Goal: Task Accomplishment & Management: Use online tool/utility

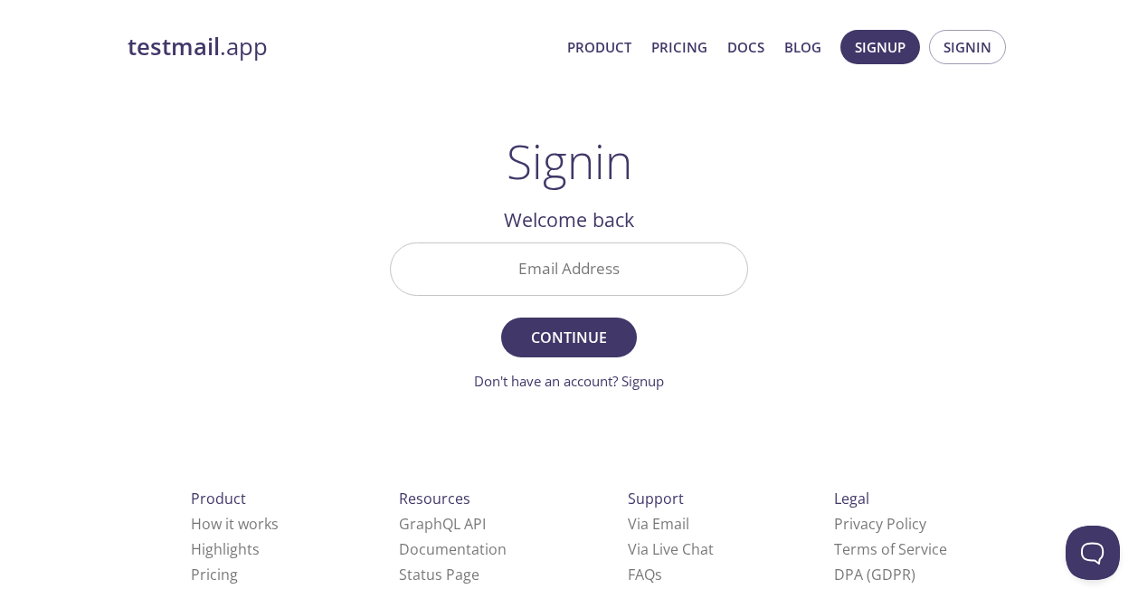
click at [577, 276] on input "Email Address" at bounding box center [569, 269] width 356 height 52
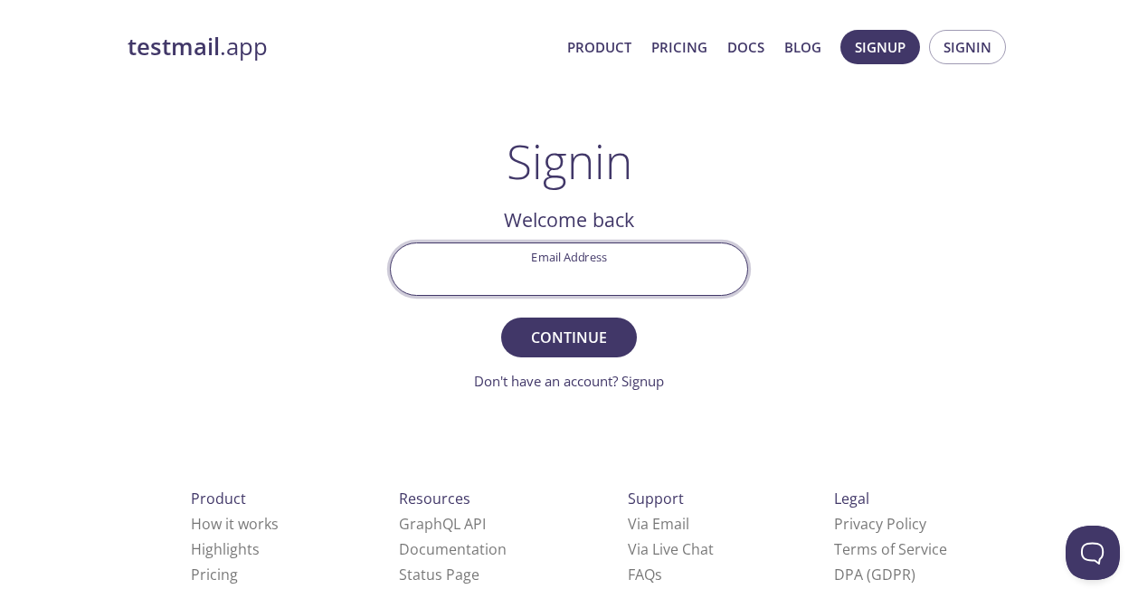
type input "[EMAIL_ADDRESS][DOMAIN_NAME]"
click at [553, 349] on span "Continue" at bounding box center [569, 337] width 96 height 25
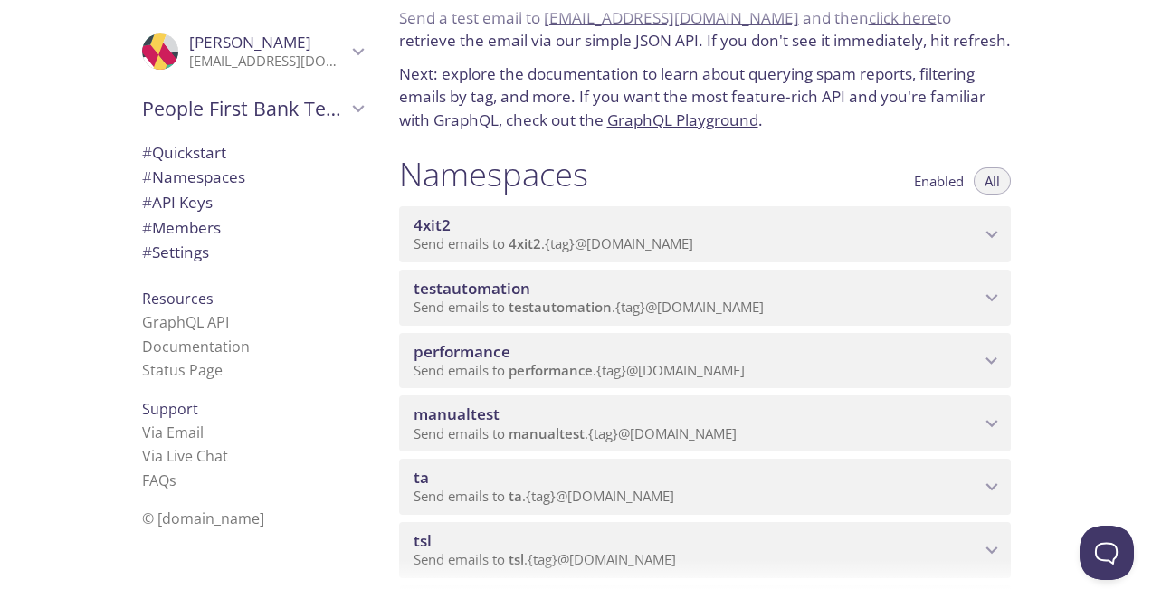
scroll to position [226, 0]
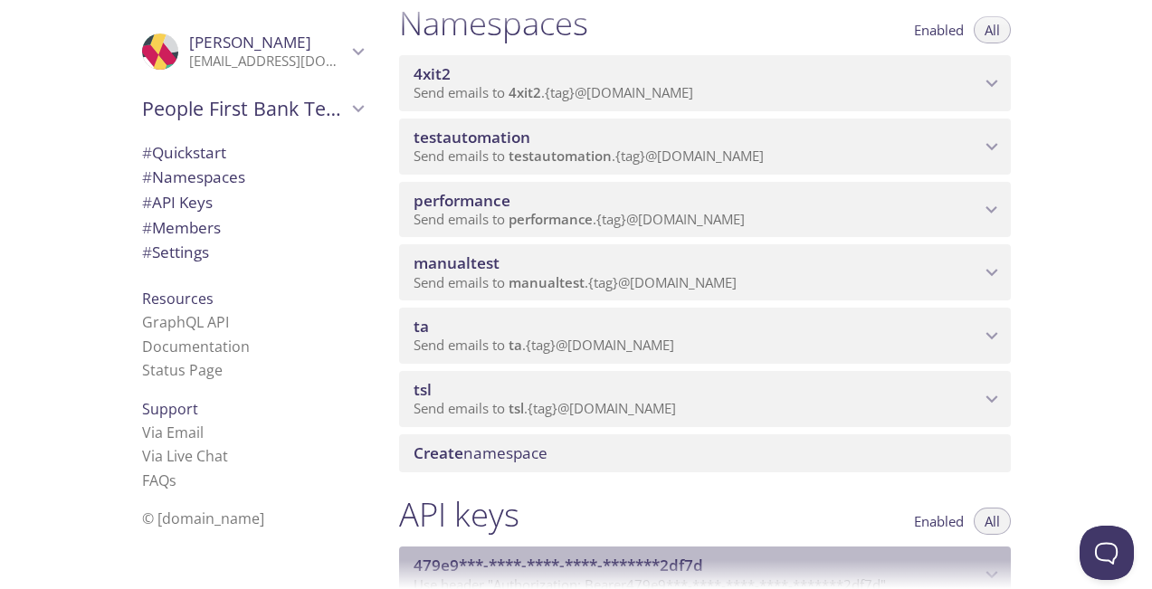
click at [420, 555] on div "479e9***-****-****-****-*******2df7d Use header "Authorization: Bearer 479e9***…" at bounding box center [705, 575] width 612 height 56
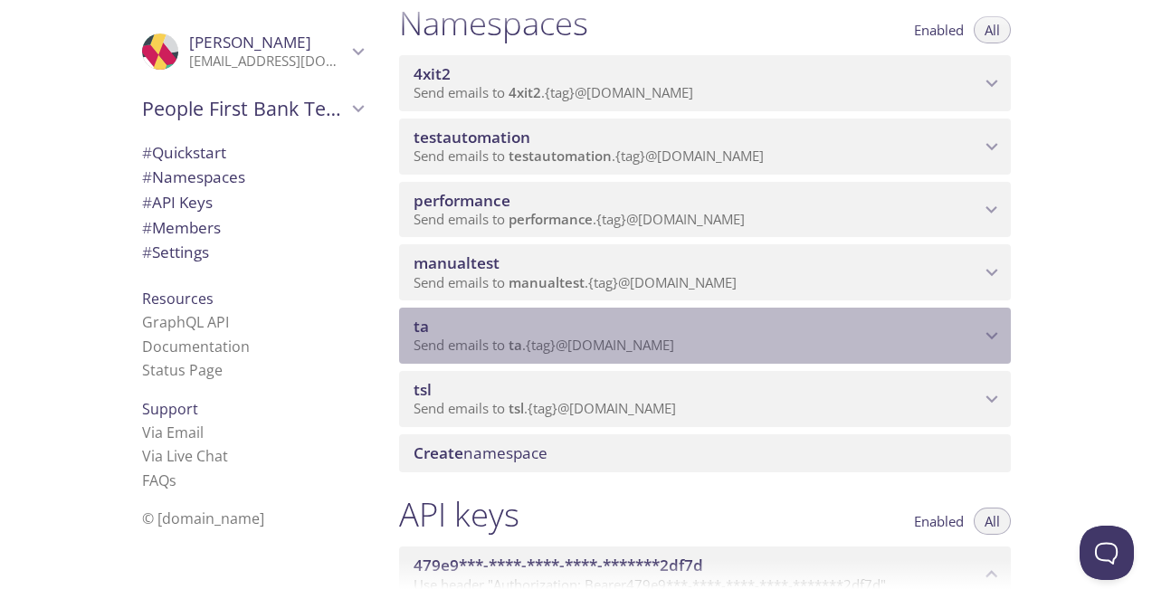
click at [416, 328] on span "ta" at bounding box center [420, 326] width 15 height 21
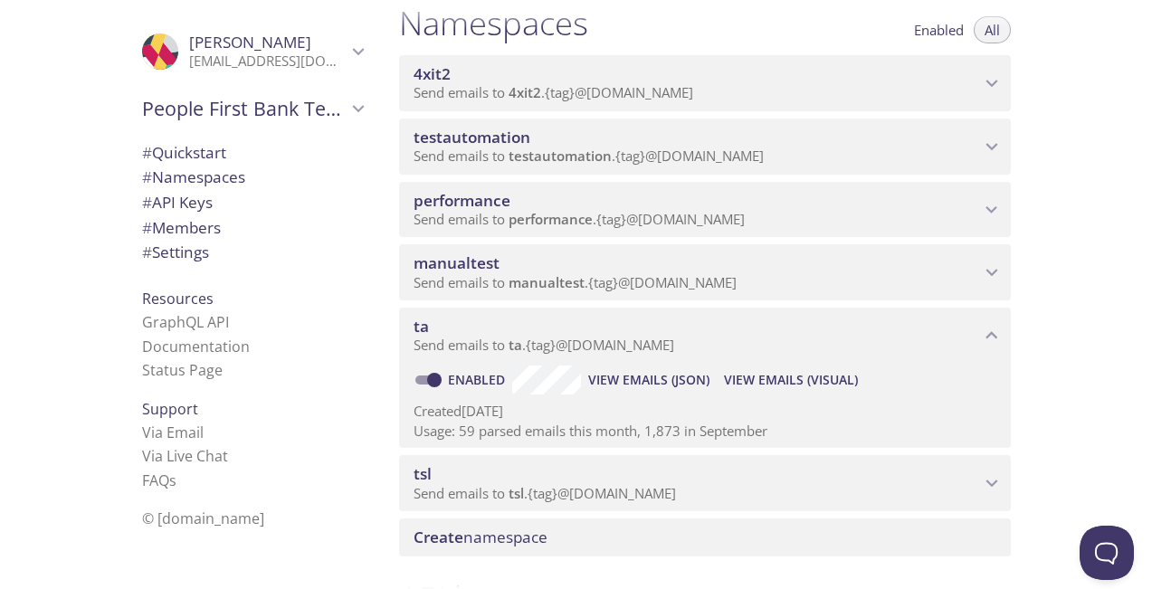
click at [422, 326] on span "ta" at bounding box center [420, 326] width 15 height 21
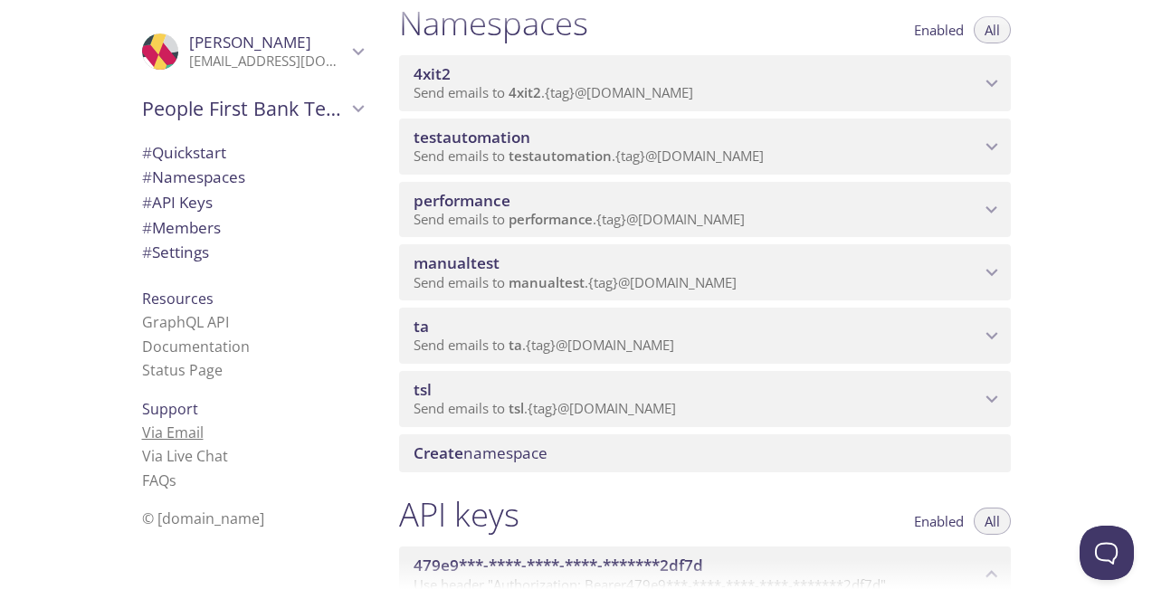
click at [170, 435] on link "Via Email" at bounding box center [173, 433] width 62 height 20
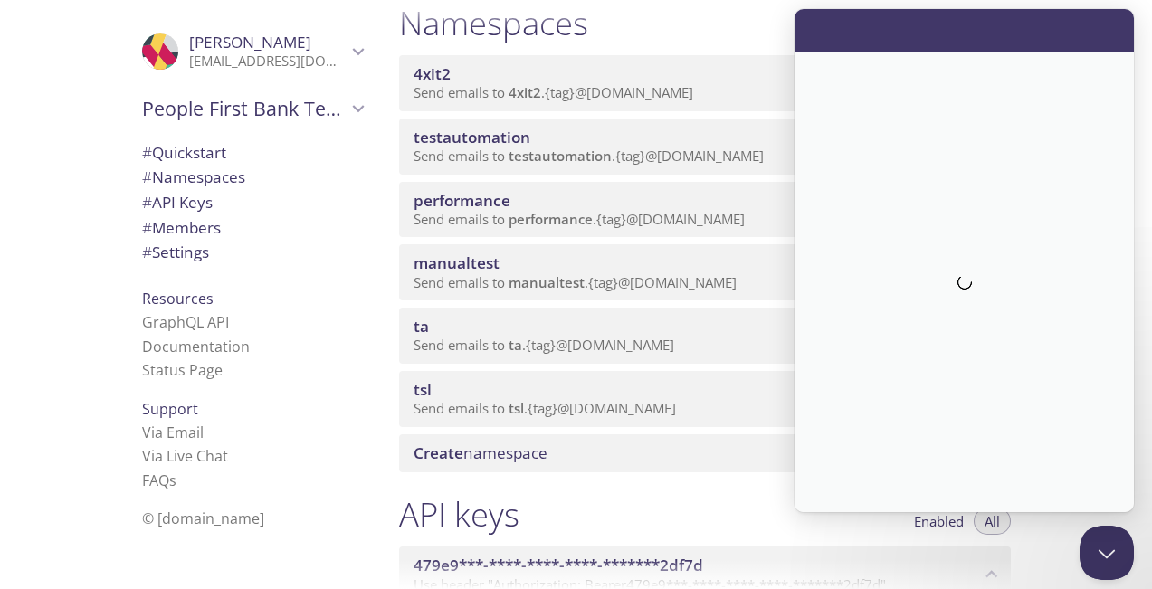
scroll to position [0, 0]
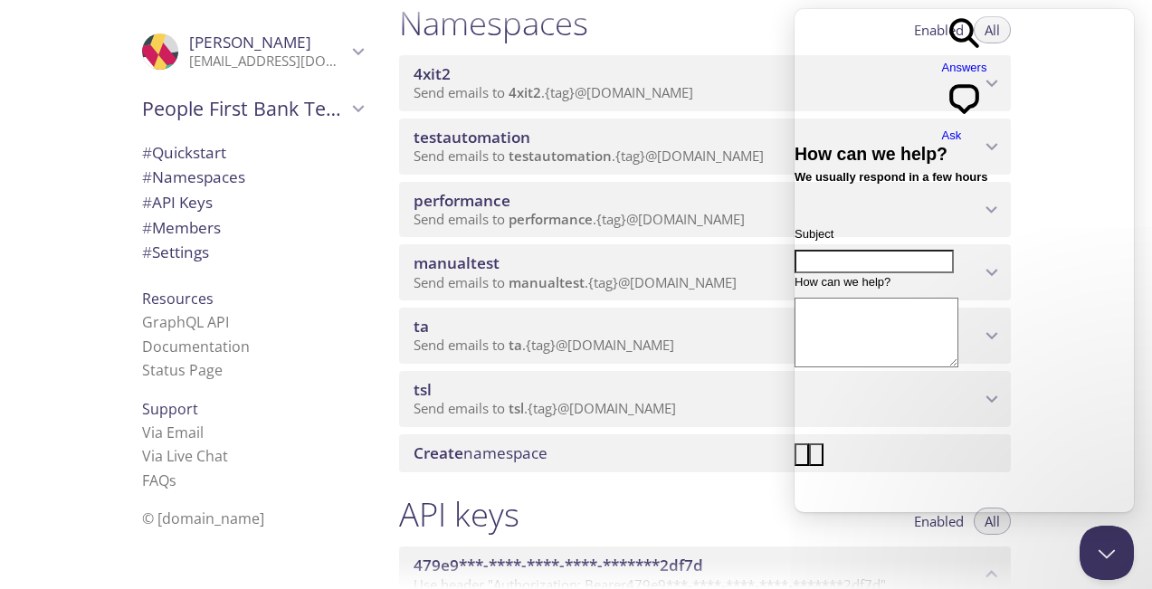
click at [195, 520] on span "© [DOMAIN_NAME]" at bounding box center [203, 519] width 122 height 20
click at [184, 523] on span "© [DOMAIN_NAME]" at bounding box center [203, 519] width 122 height 20
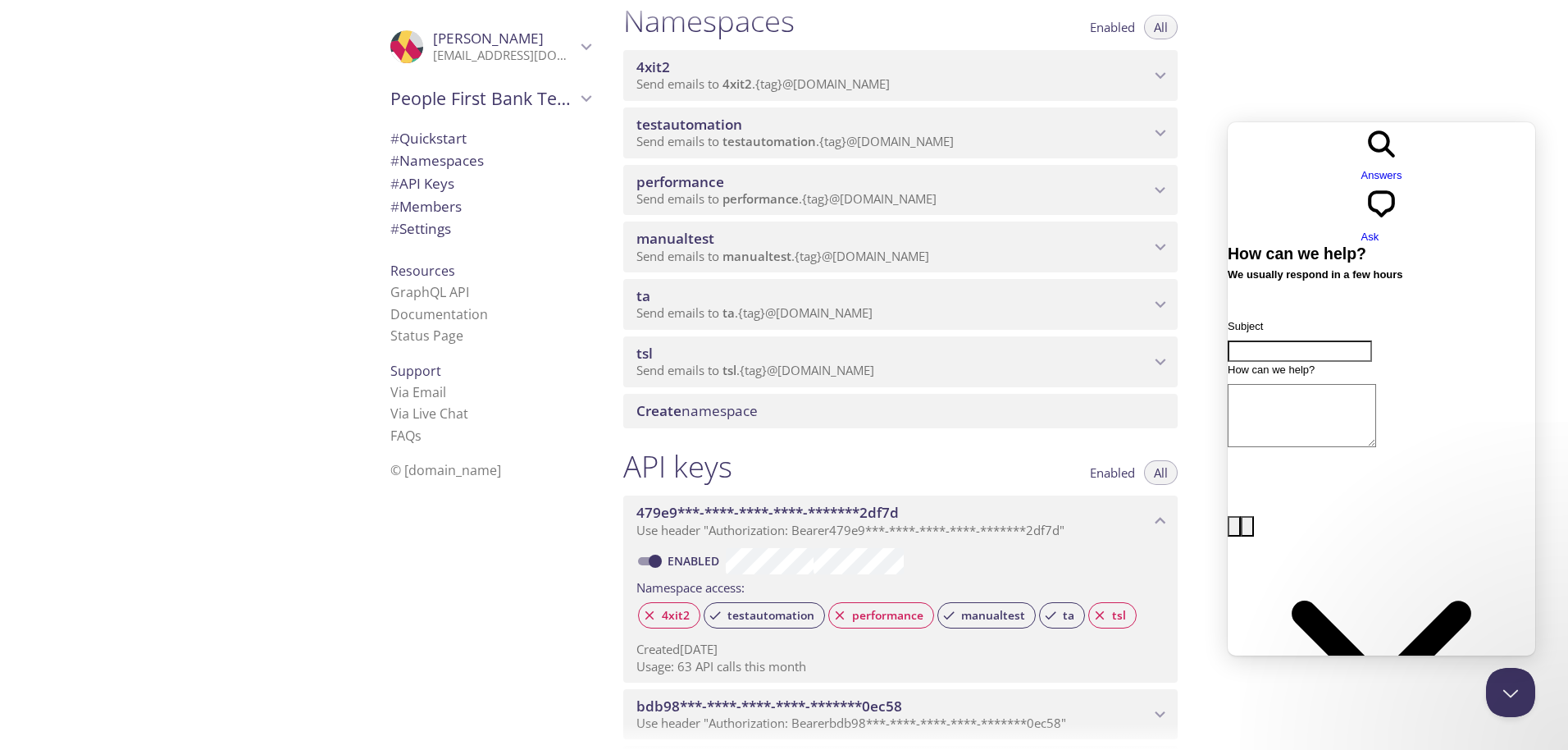
click at [1031, 302] on icon "ta namespace" at bounding box center [1161, 305] width 22 height 22
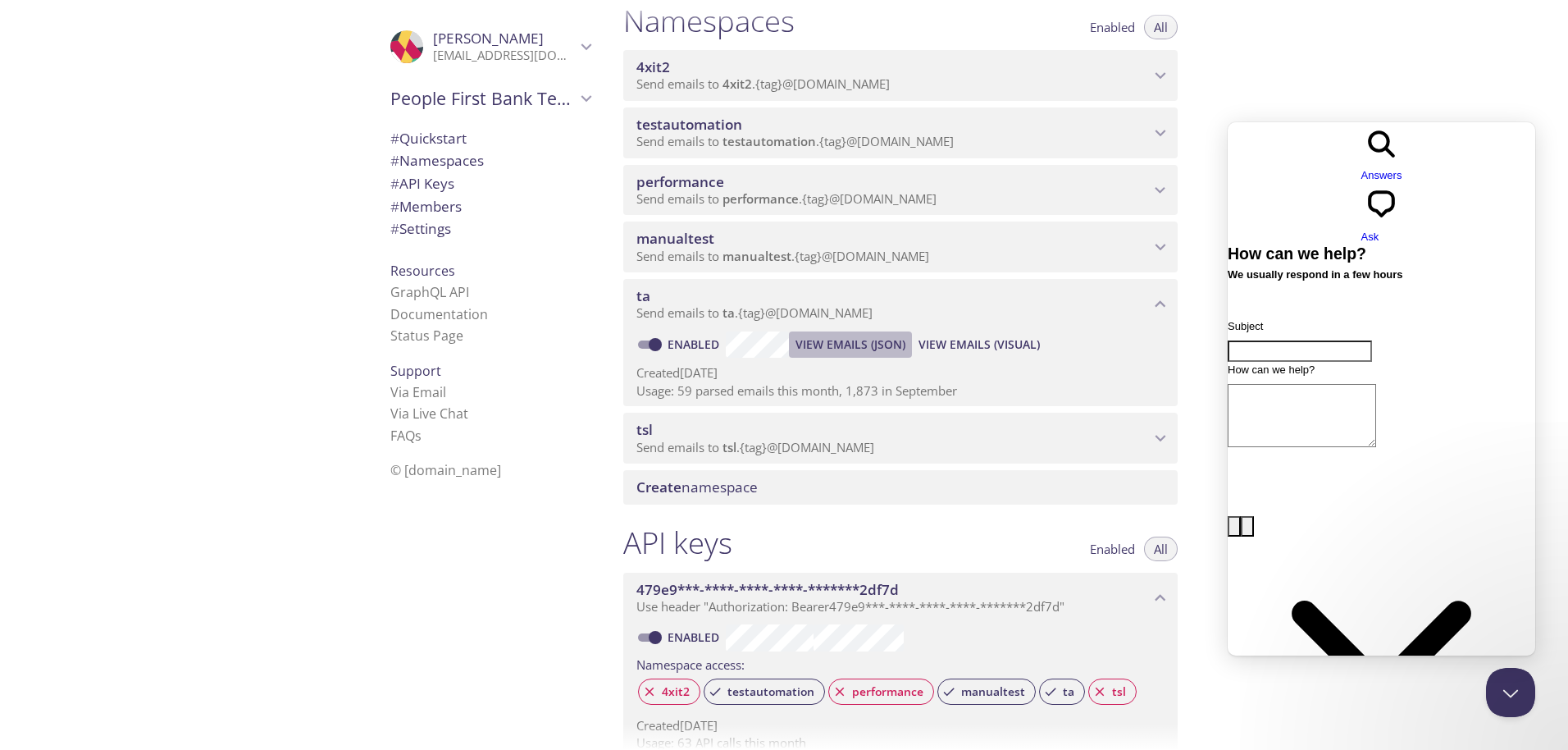
click at [845, 345] on span "View Emails (JSON)" at bounding box center [850, 345] width 110 height 20
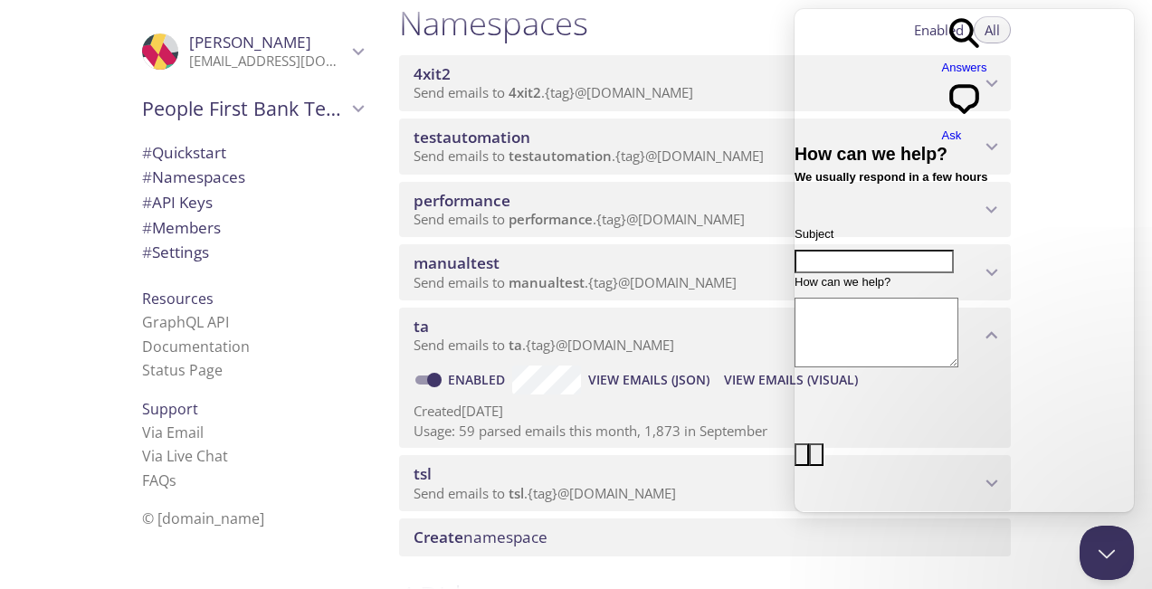
click at [169, 520] on span "© [DOMAIN_NAME]" at bounding box center [203, 519] width 122 height 20
click at [1103, 549] on button "Close Beacon popover" at bounding box center [1103, 549] width 54 height 54
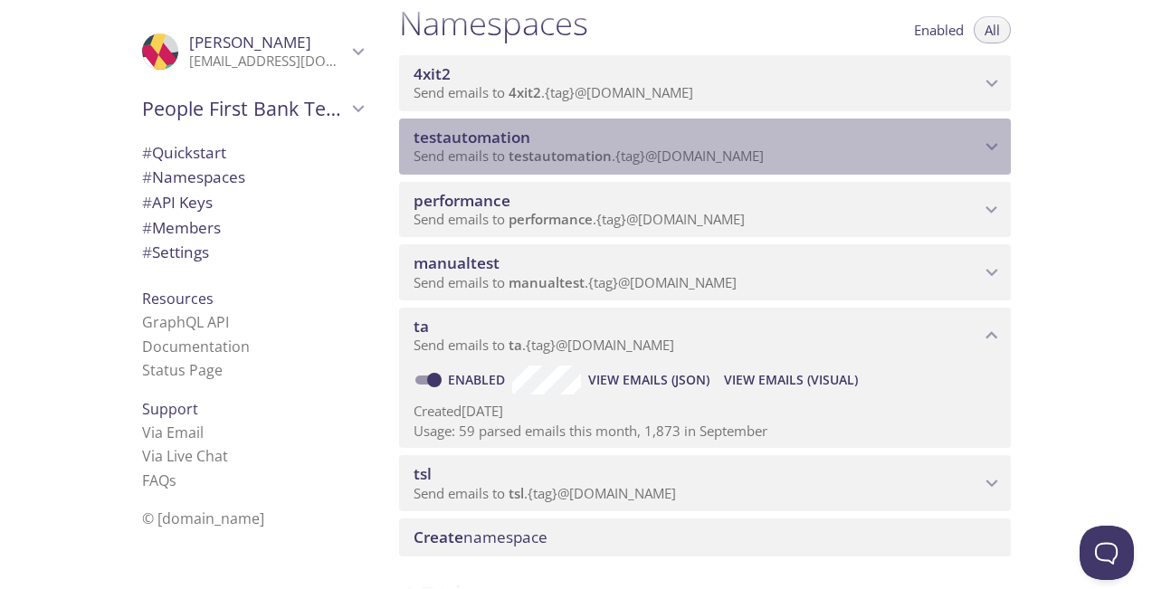
click at [459, 134] on span "testautomation" at bounding box center [471, 137] width 117 height 21
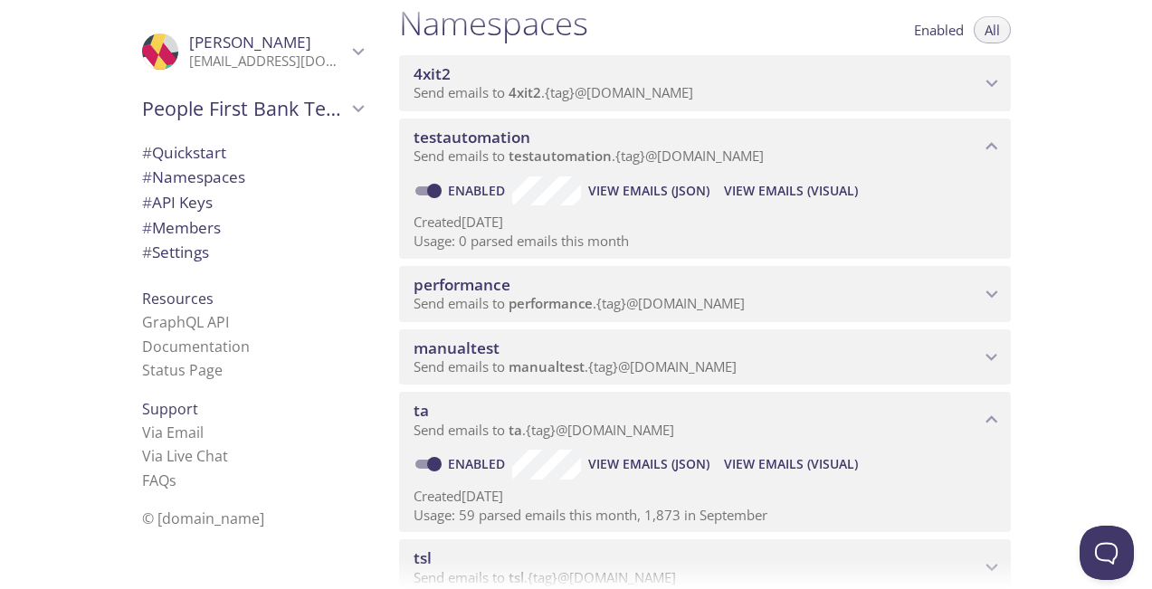
click at [765, 190] on span "View Emails (Visual)" at bounding box center [791, 191] width 134 height 22
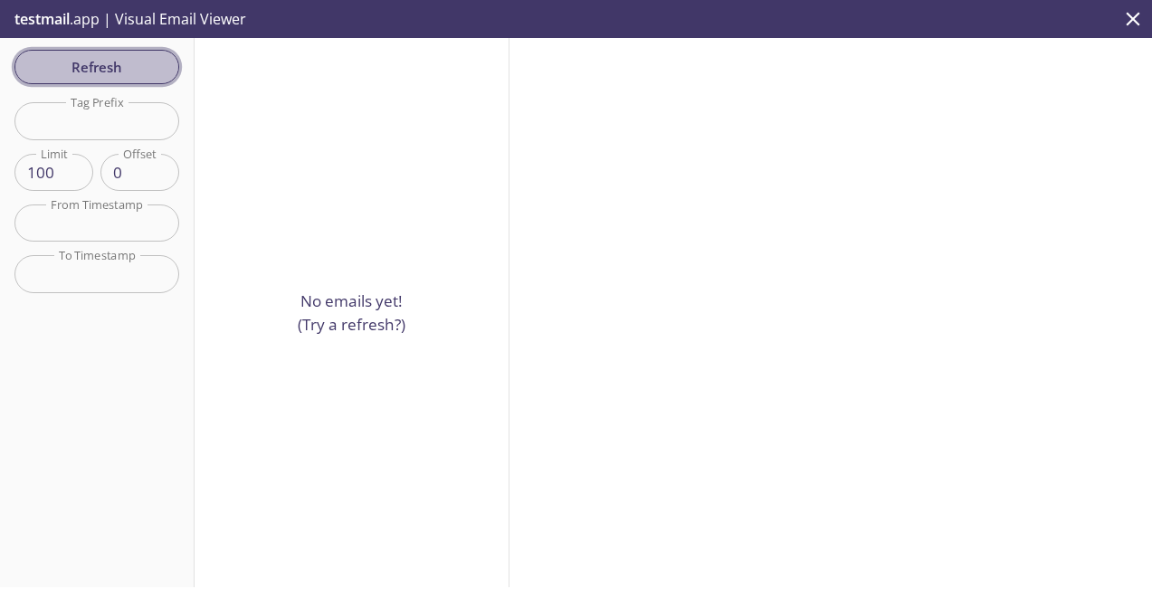
click at [119, 62] on span "Refresh" at bounding box center [97, 67] width 136 height 24
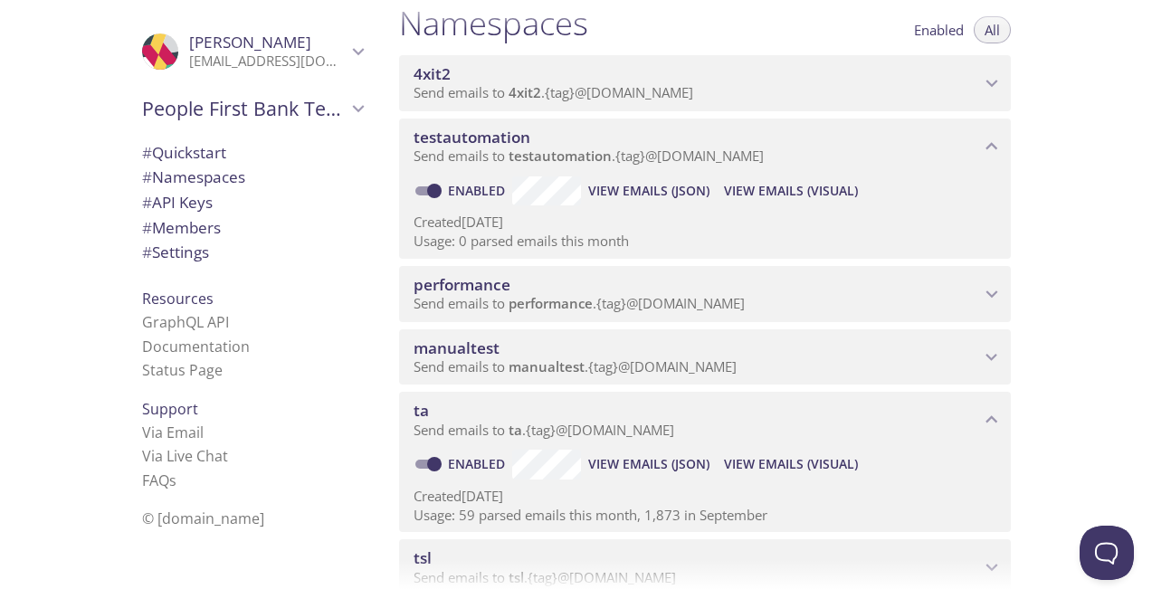
scroll to position [528, 0]
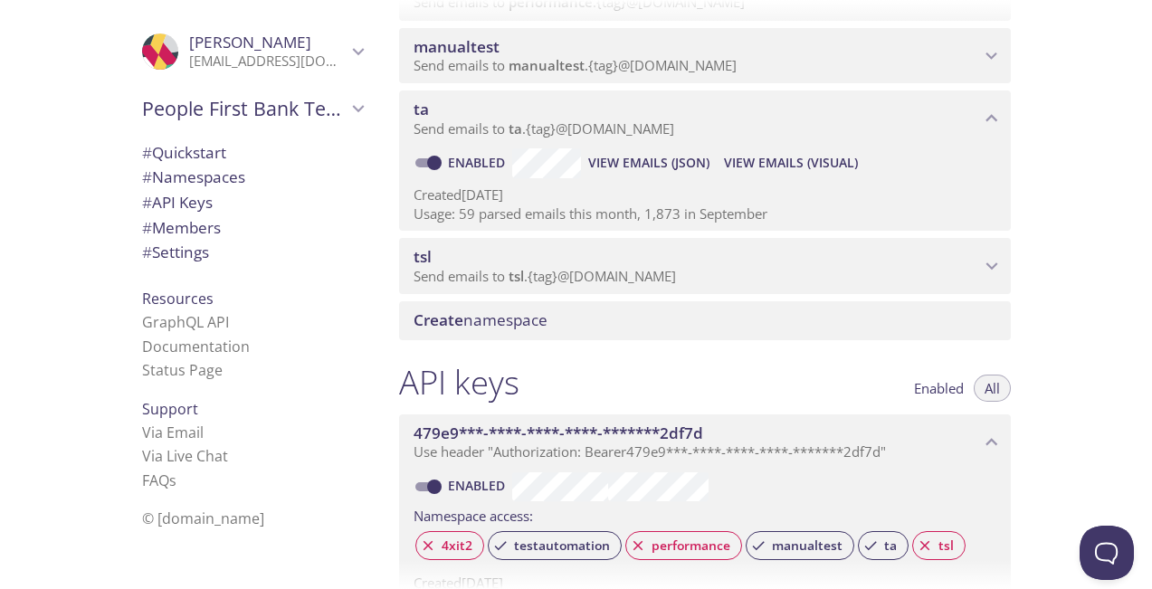
click at [1090, 232] on div "Quickstart Send a test email to 4xit2.test@inbox.testmail.app and then click he…" at bounding box center [769, 294] width 768 height 589
